Goal: Obtain resource: Download file/media

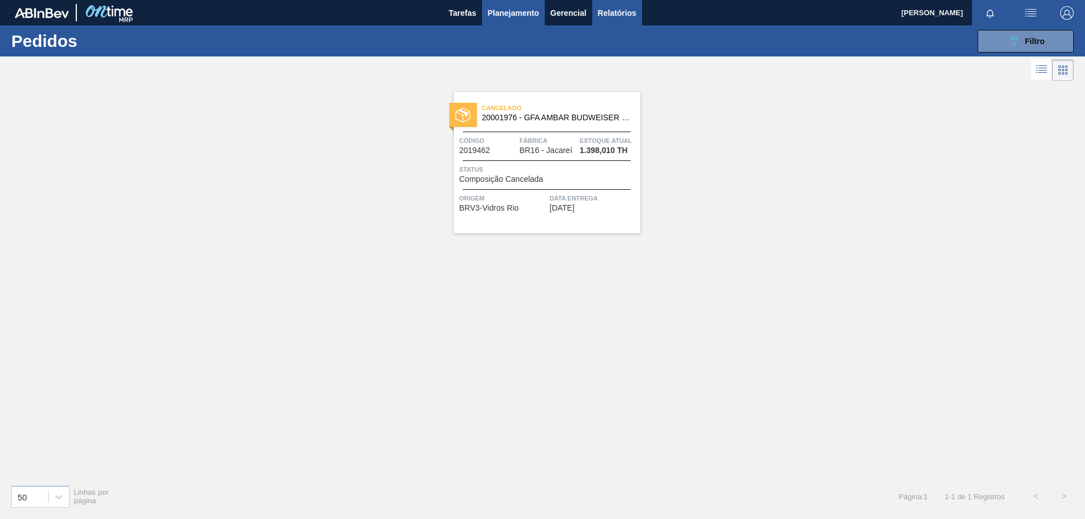
click at [613, 11] on span "Relatórios" at bounding box center [617, 13] width 38 height 14
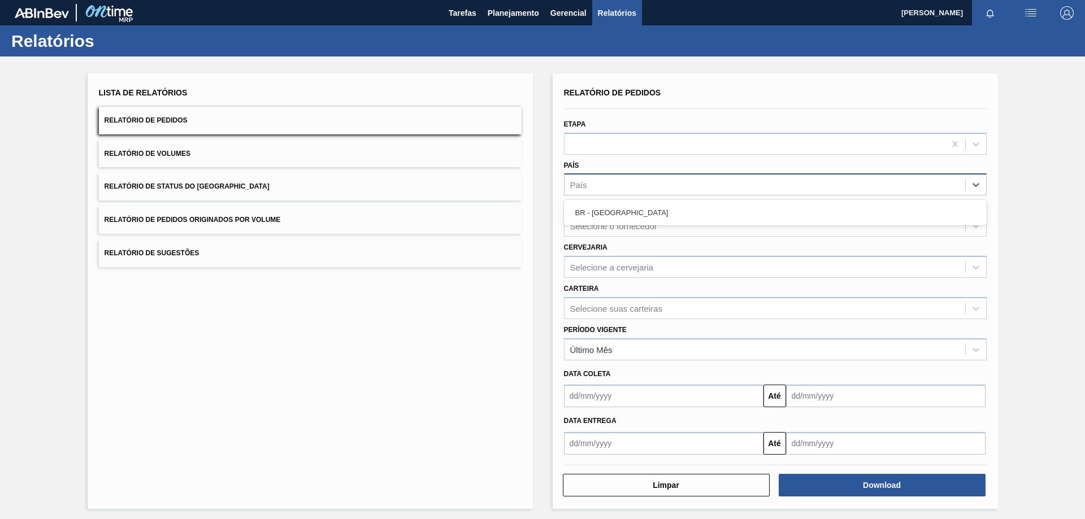
click at [647, 179] on div "País" at bounding box center [765, 185] width 401 height 16
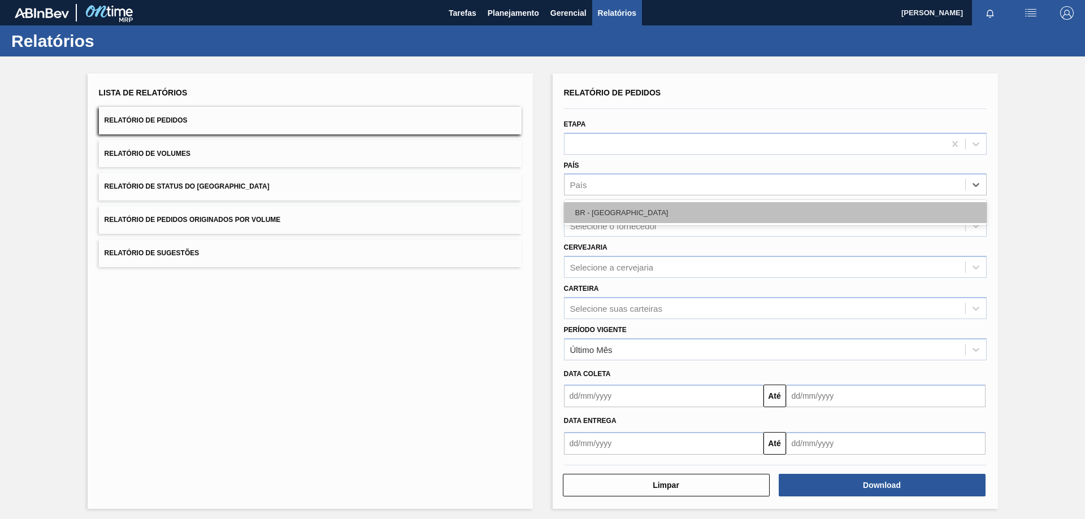
click at [600, 209] on div "BR - [GEOGRAPHIC_DATA]" at bounding box center [775, 212] width 423 height 21
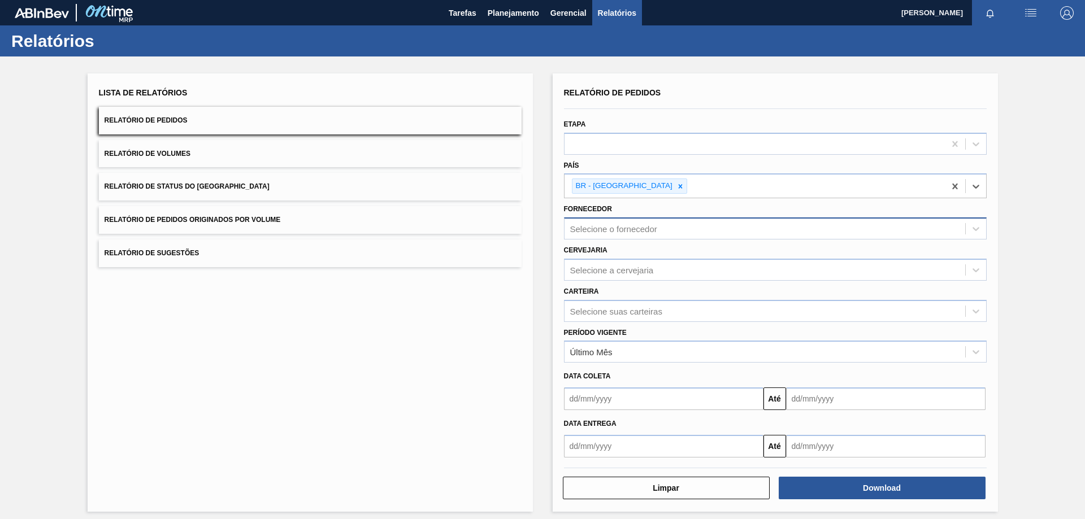
click at [621, 224] on div "Selecione o fornecedor" at bounding box center [613, 229] width 87 height 10
type input "294026"
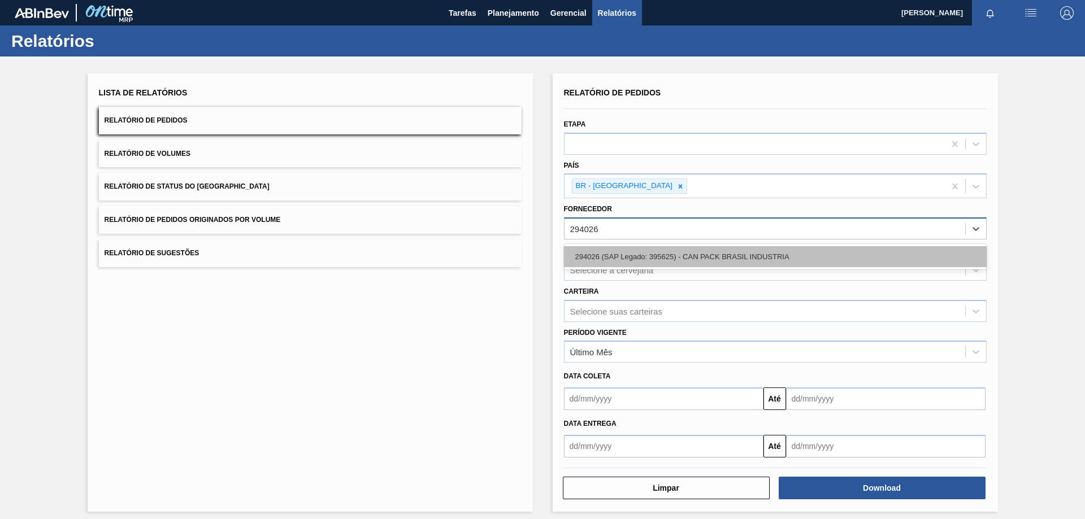
click at [618, 257] on div "294026 (SAP Legado: 395625) - CAN PACK BRASIL INDUSTRIA" at bounding box center [775, 256] width 423 height 21
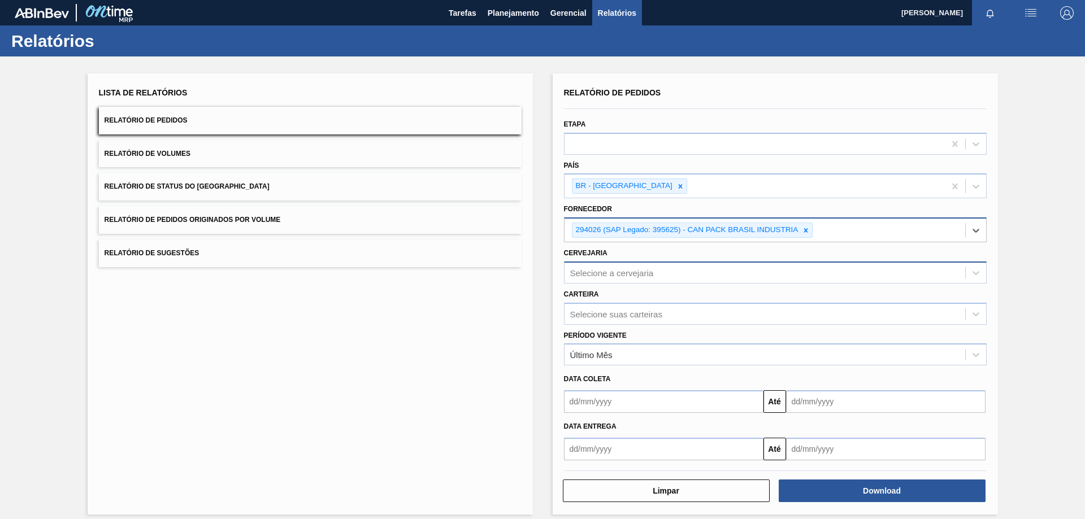
click at [602, 266] on div "Selecione a cervejaria" at bounding box center [765, 273] width 401 height 16
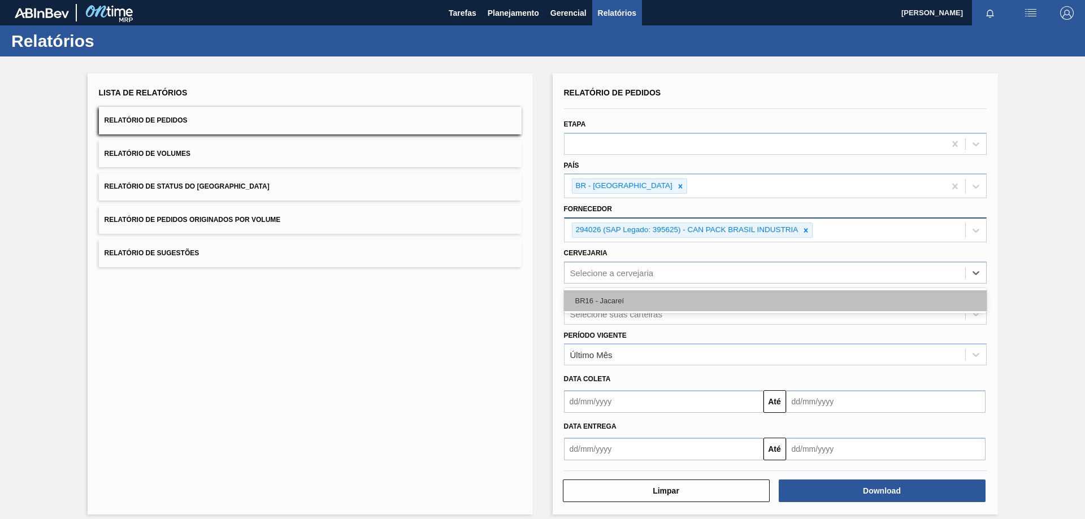
click at [603, 300] on div "BR16 - Jacareí" at bounding box center [775, 301] width 423 height 21
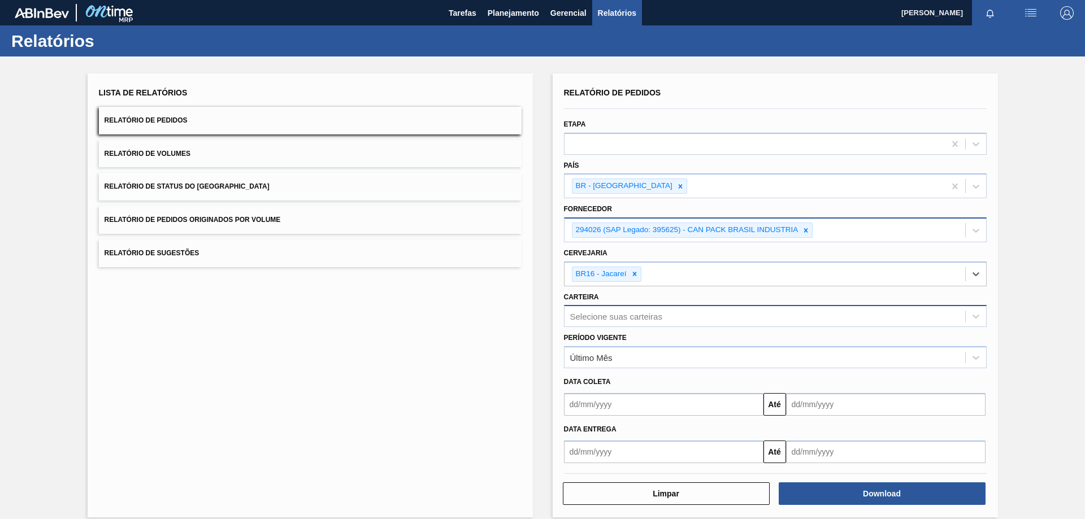
click at [610, 317] on div "Selecione suas carteiras" at bounding box center [616, 317] width 92 height 10
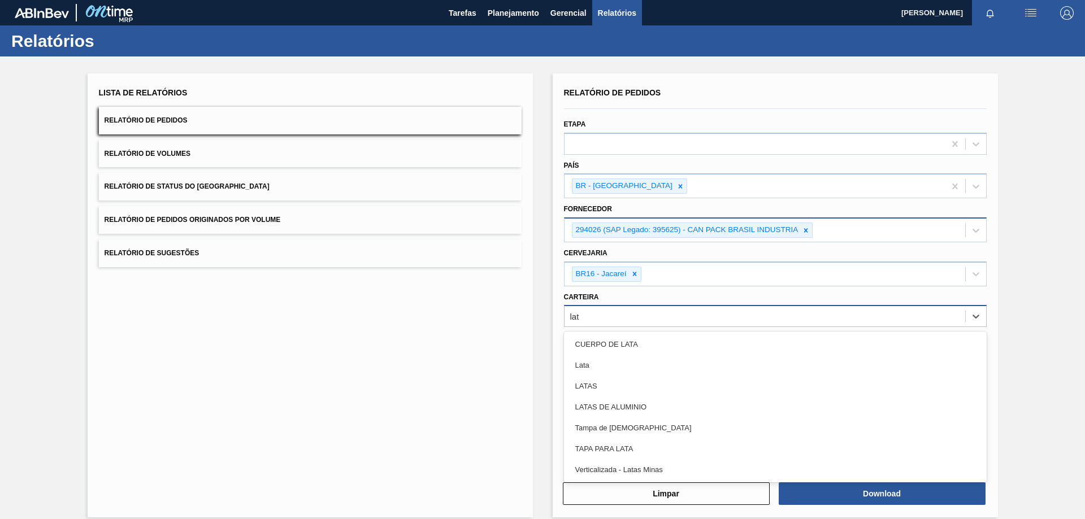
type input "lata"
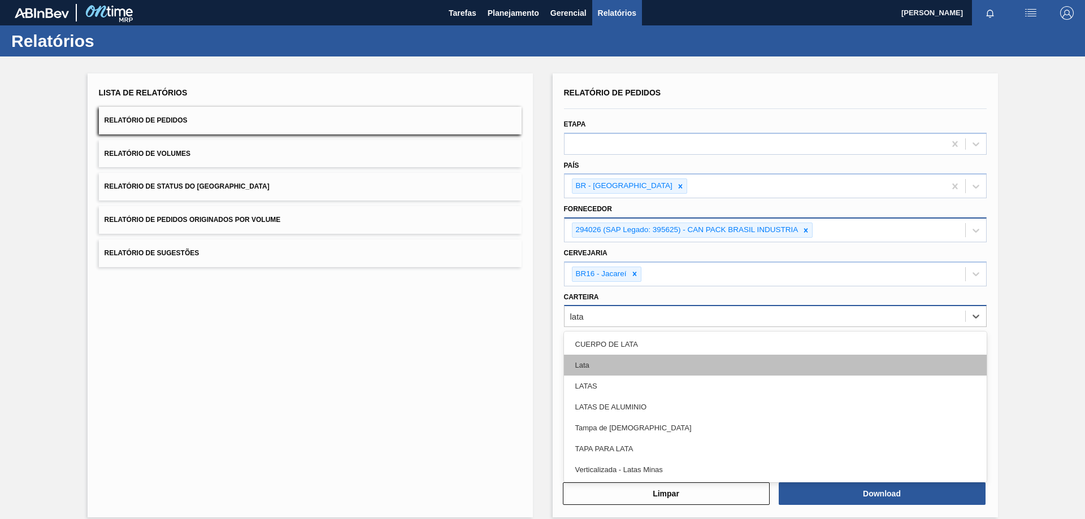
click at [609, 365] on div "Lata" at bounding box center [775, 365] width 423 height 21
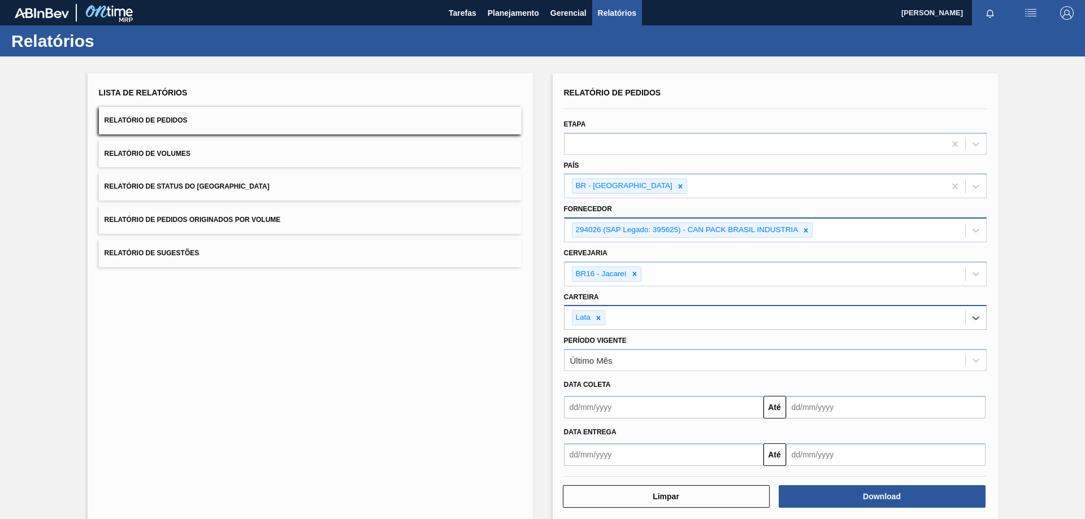
drag, startPoint x: 610, startPoint y: 404, endPoint x: 617, endPoint y: 400, distance: 7.4
click at [610, 404] on input "text" at bounding box center [664, 407] width 200 height 23
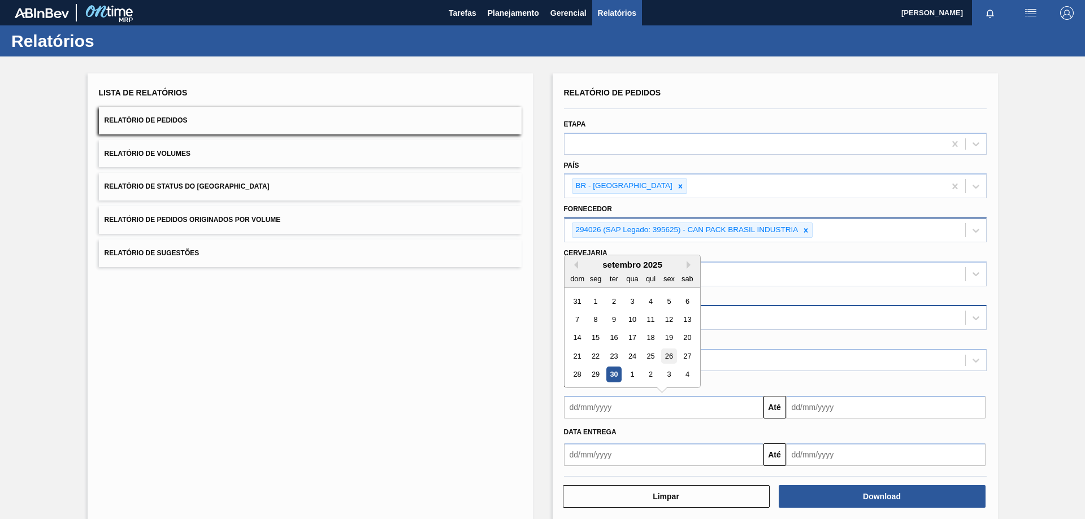
click at [666, 356] on div "26" at bounding box center [668, 356] width 15 height 15
type input "[DATE]"
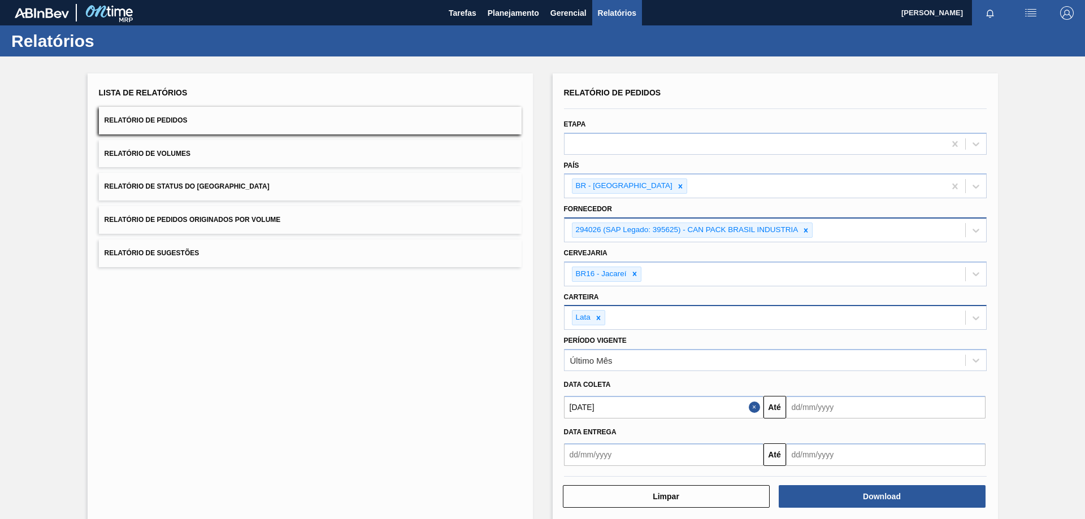
click at [821, 409] on input "text" at bounding box center [886, 407] width 200 height 23
click at [907, 263] on div "setembro 2025" at bounding box center [855, 265] width 136 height 10
click at [909, 266] on button "Next Month" at bounding box center [913, 265] width 8 height 8
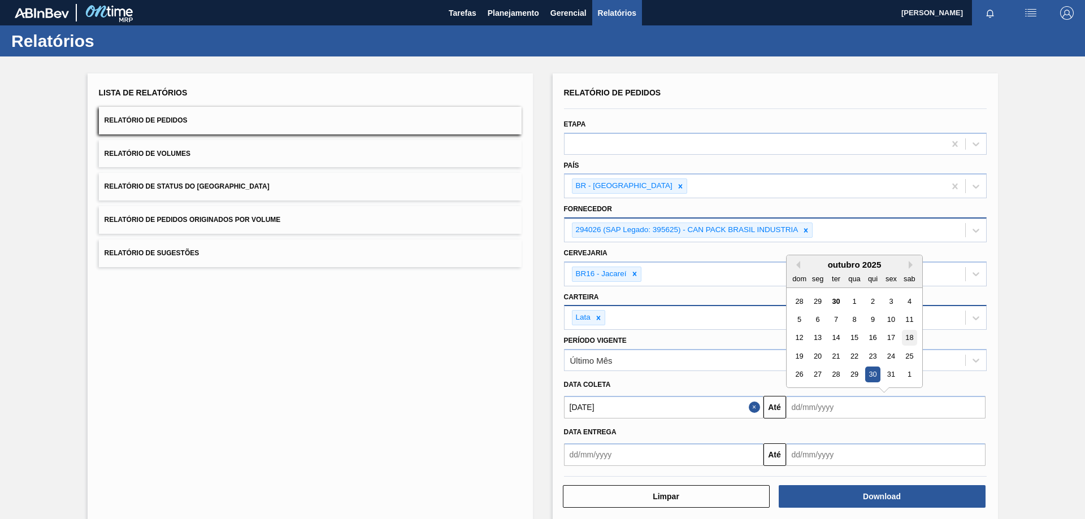
click at [908, 338] on div "18" at bounding box center [909, 337] width 15 height 15
type input "[DATE]"
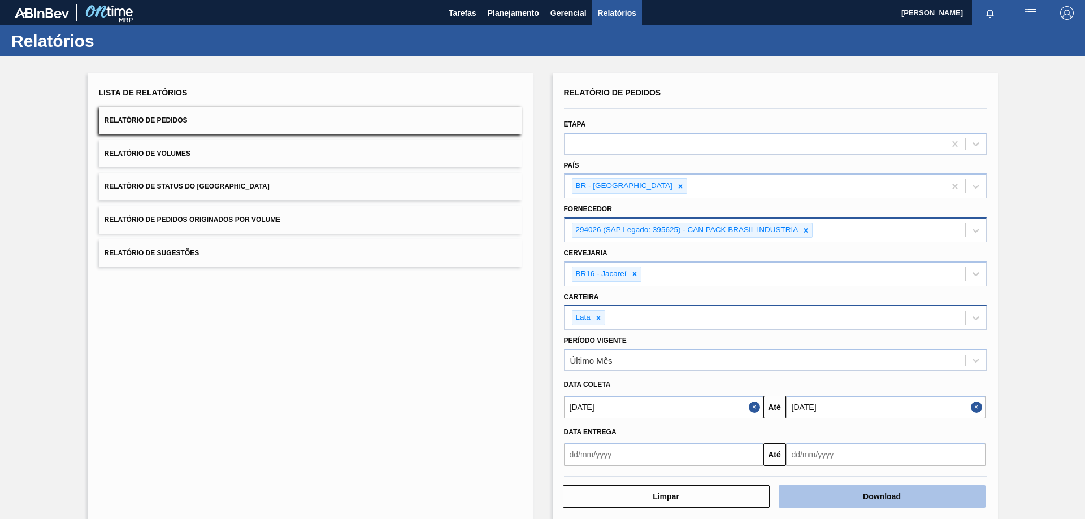
click at [852, 491] on button "Download" at bounding box center [882, 497] width 207 height 23
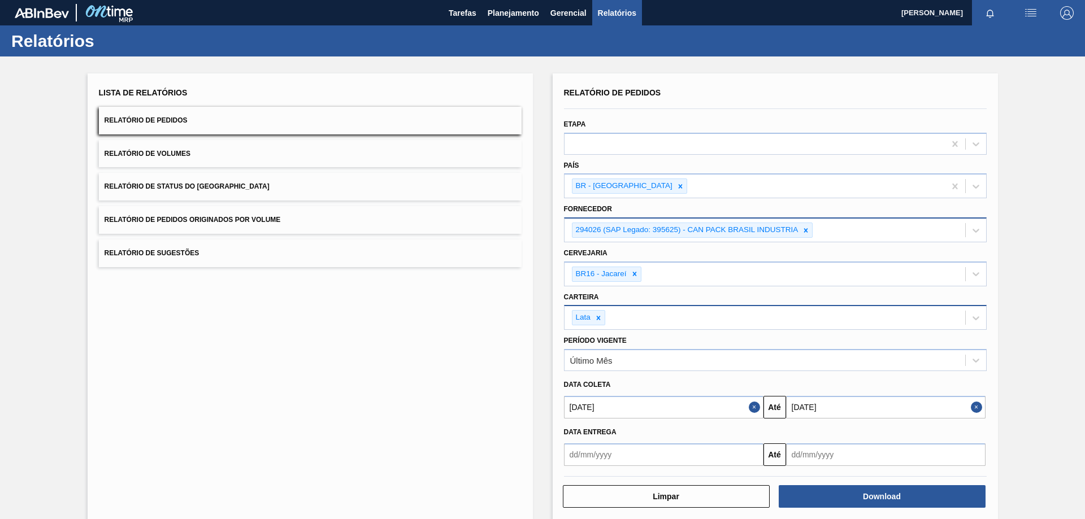
click at [238, 157] on button "Relatório de Volumes" at bounding box center [310, 154] width 423 height 28
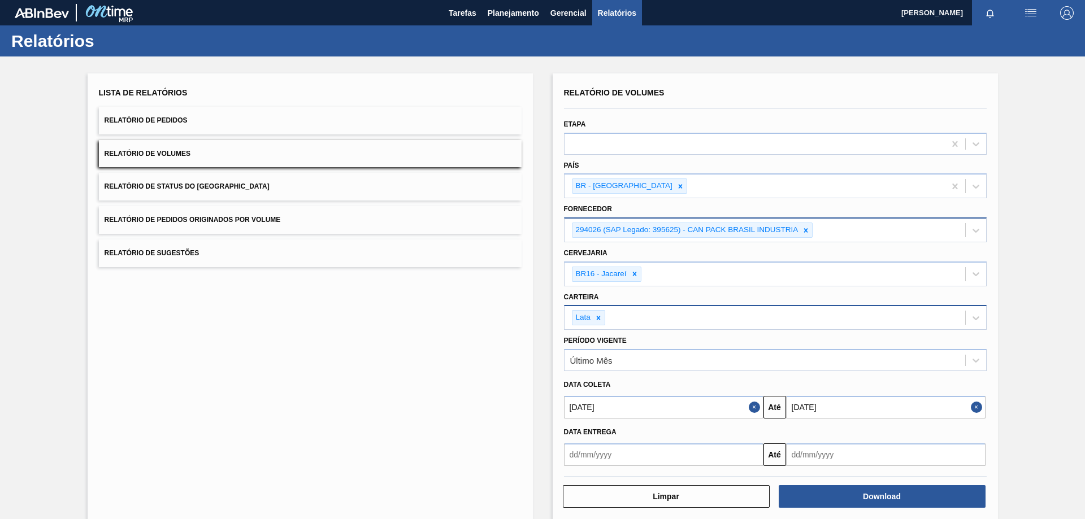
click at [235, 155] on button "Relatório de Volumes" at bounding box center [310, 154] width 423 height 28
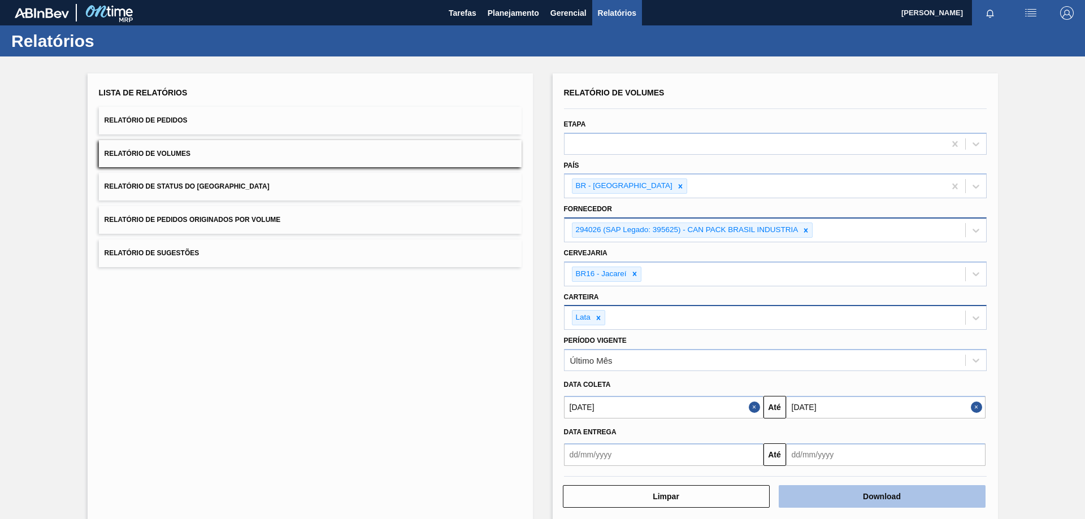
click at [861, 487] on button "Download" at bounding box center [882, 497] width 207 height 23
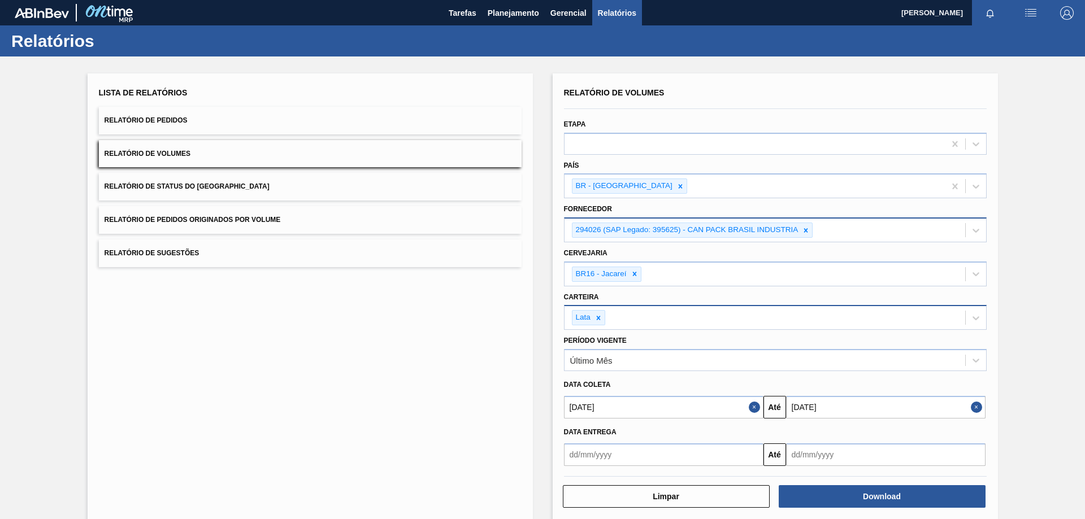
click at [335, 121] on button "Relatório de Pedidos" at bounding box center [310, 121] width 423 height 28
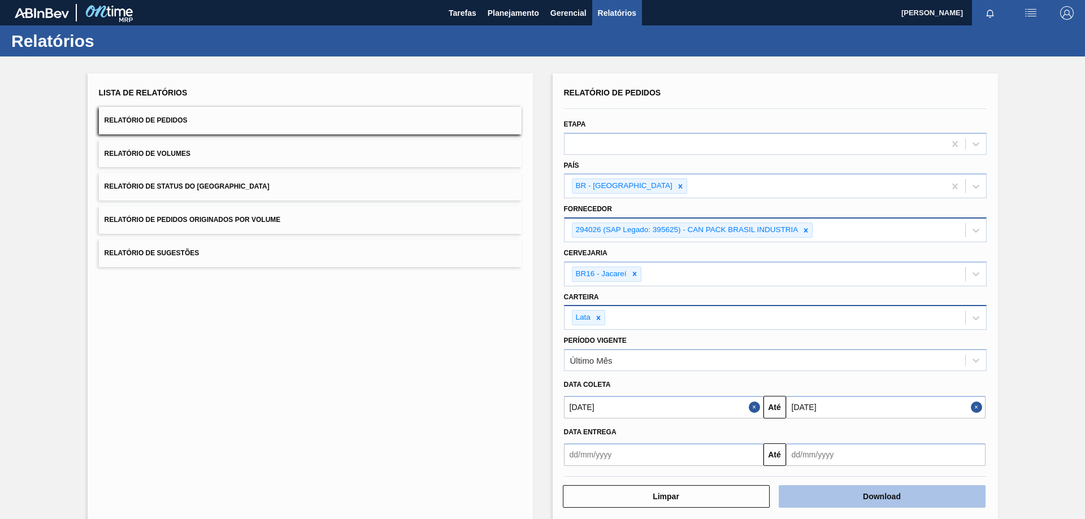
click at [810, 487] on button "Download" at bounding box center [882, 497] width 207 height 23
